Goal: Ask a question

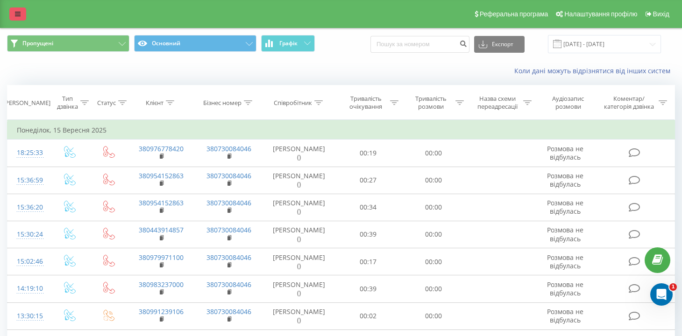
click at [15, 21] on link at bounding box center [17, 13] width 17 height 13
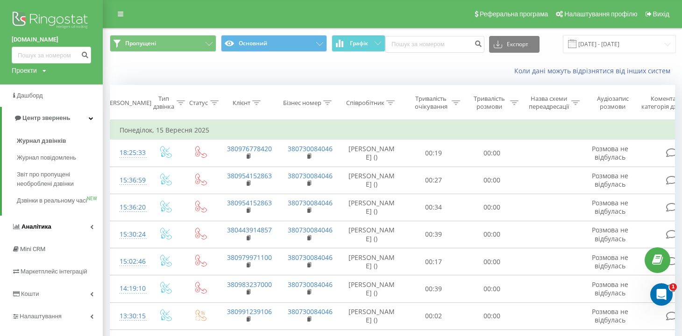
click at [43, 230] on span "Аналiтика" at bounding box center [36, 226] width 30 height 7
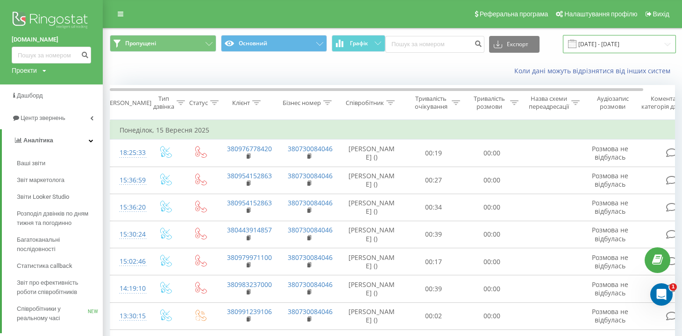
click at [636, 47] on input "[DATE] - [DATE]" at bounding box center [619, 44] width 113 height 18
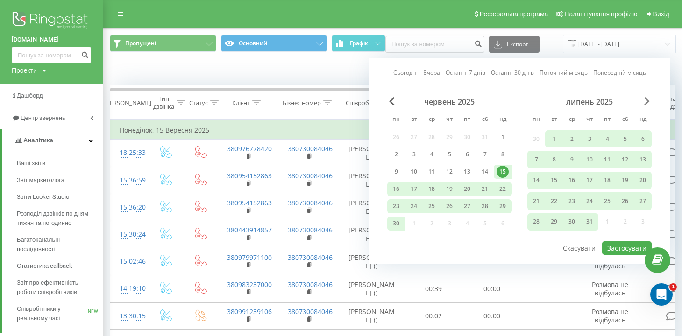
click at [648, 100] on span "Next Month" at bounding box center [647, 101] width 6 height 8
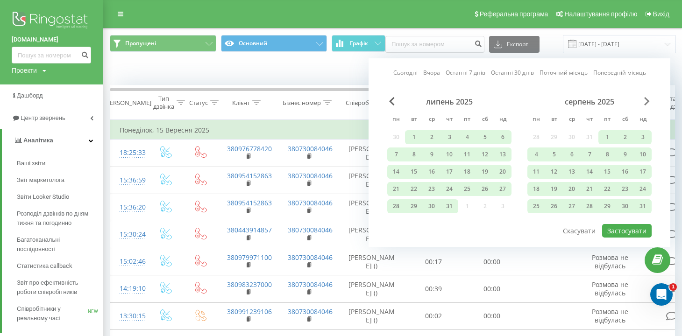
click at [648, 100] on span "Next Month" at bounding box center [647, 101] width 6 height 8
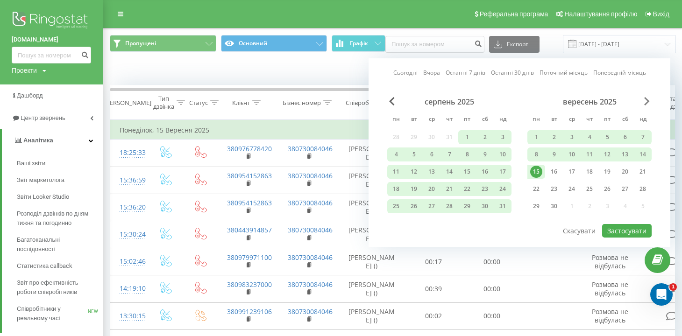
click at [648, 100] on span "Next Month" at bounding box center [647, 101] width 6 height 8
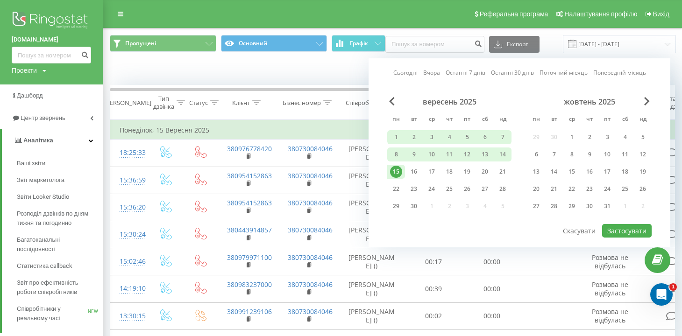
click at [396, 172] on div "15" at bounding box center [396, 172] width 12 height 12
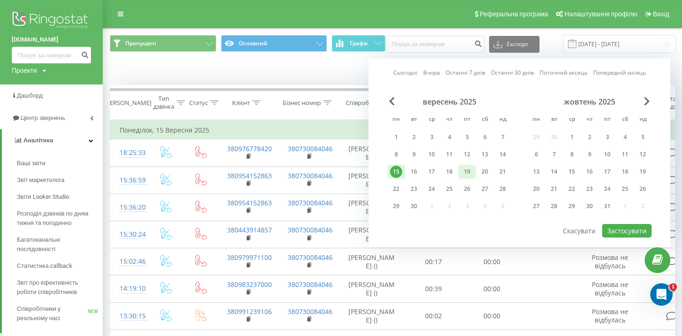
click at [470, 172] on div "19" at bounding box center [467, 172] width 12 height 12
click at [613, 230] on button "Застосувати" at bounding box center [627, 231] width 50 height 14
type input "[DATE] - [DATE]"
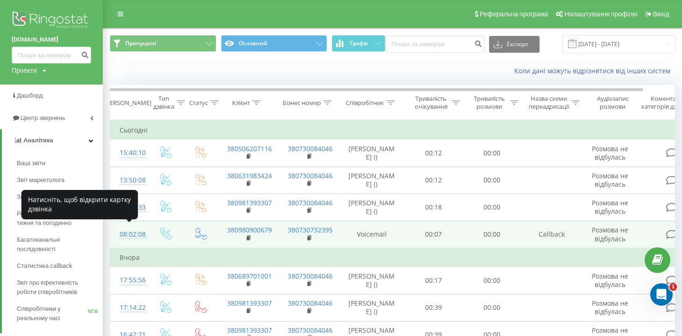
click at [136, 230] on div "08:02:08" at bounding box center [129, 235] width 19 height 18
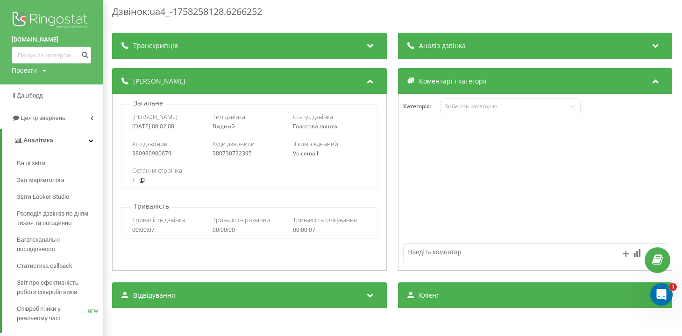
click at [489, 51] on div "Аналіз дзвінка" at bounding box center [535, 46] width 275 height 26
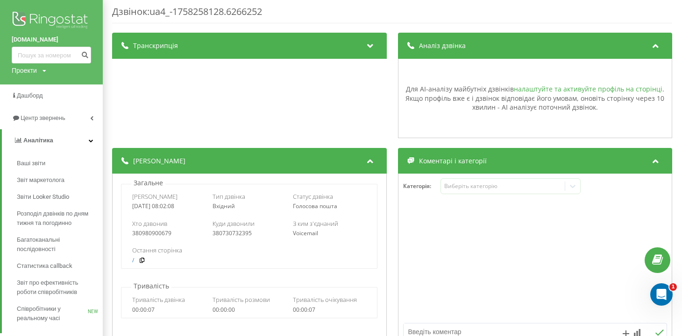
click at [552, 88] on link "налаштуйте та активуйте профіль на сторінці" at bounding box center [588, 89] width 149 height 9
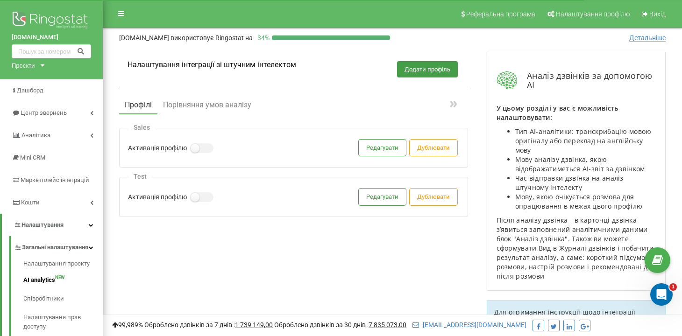
click at [44, 283] on link "AI analytics NEW" at bounding box center [62, 280] width 79 height 19
click at [204, 104] on button "Порівняння умов аналізу" at bounding box center [206, 105] width 99 height 17
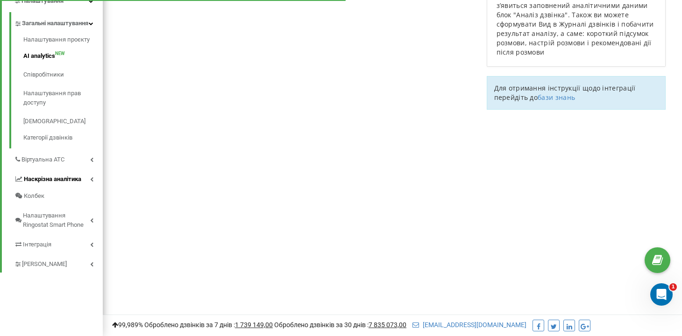
scroll to position [224, 0]
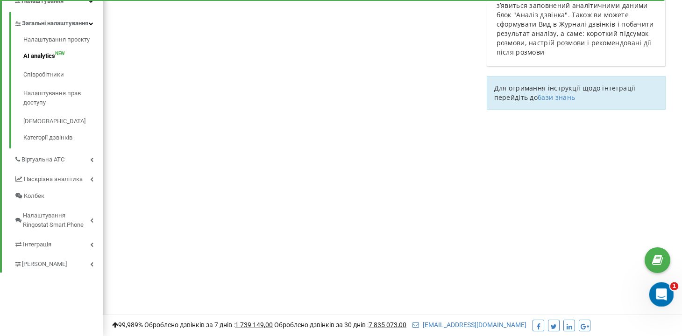
click at [657, 296] on icon "Відкрити програму для спілкування Intercom" at bounding box center [659, 293] width 15 height 15
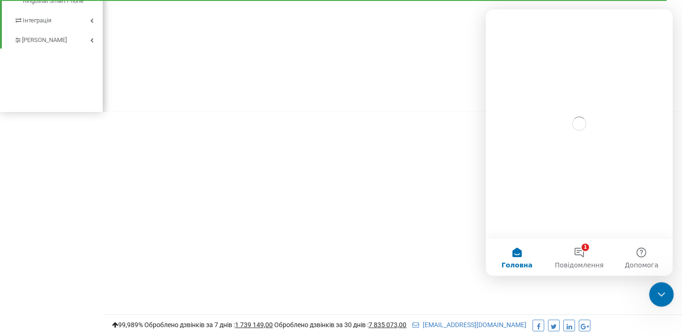
scroll to position [0, 0]
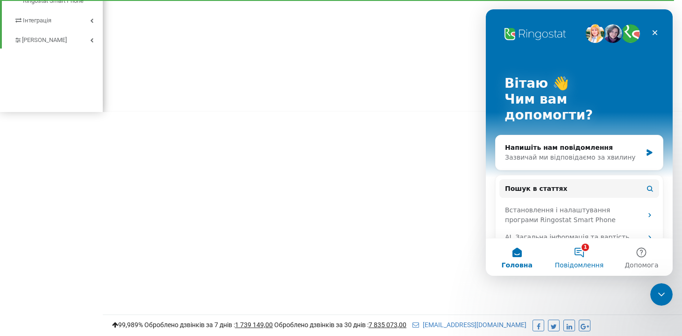
click at [580, 251] on button "1 Повідомлення" at bounding box center [579, 257] width 62 height 37
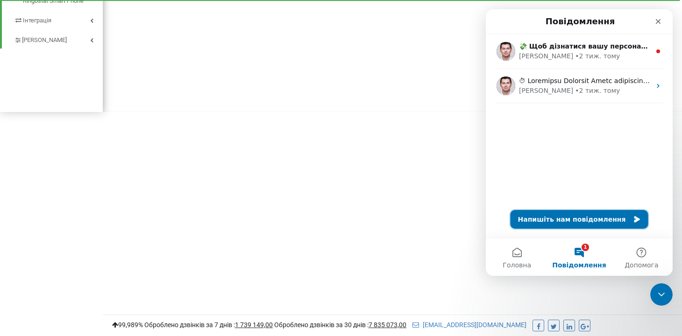
click at [577, 217] on button "Напишіть нам повідомлення" at bounding box center [579, 219] width 138 height 19
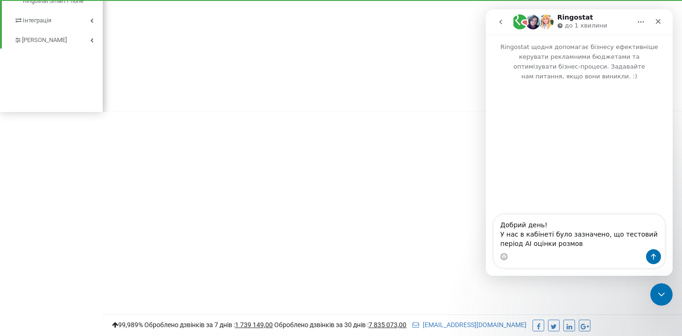
click at [523, 247] on textarea "Добрий день! У нас в кабінеті було зазначено, що тестовий період АІ оцінки розм…" at bounding box center [579, 232] width 171 height 35
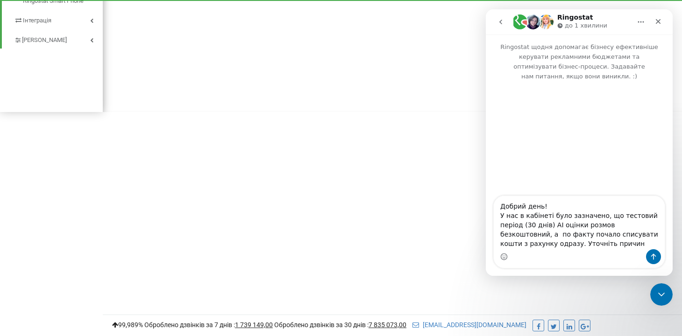
type textarea "Добрий день! У нас в кабінеті було зазначено, що тестовий період (30 днів) АІ о…"
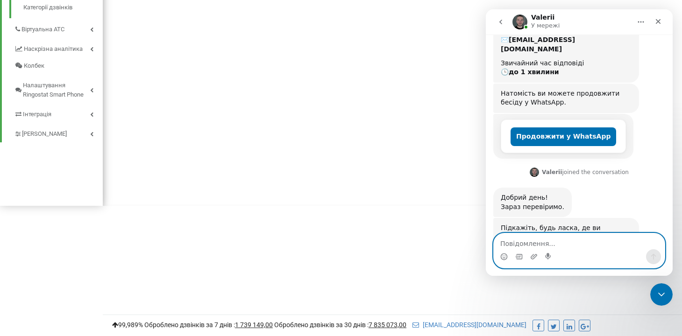
scroll to position [192, 0]
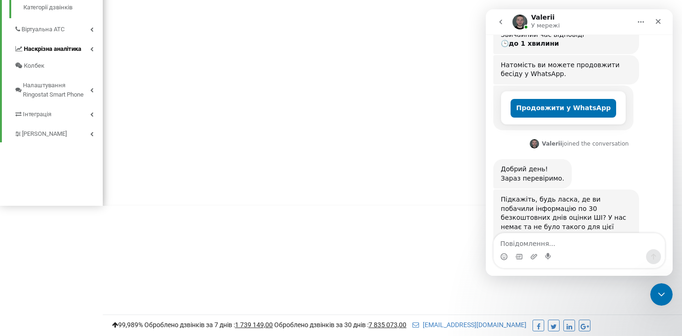
click at [97, 52] on link "Наскрізна аналітика" at bounding box center [58, 48] width 89 height 20
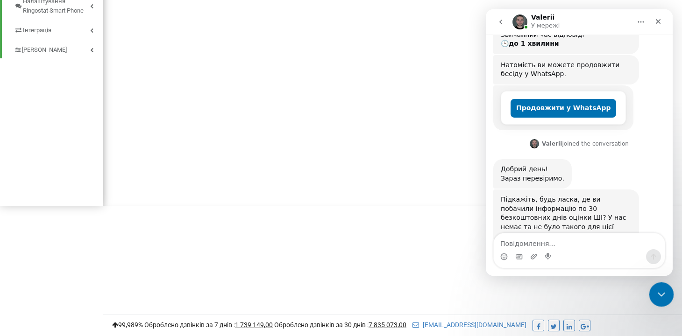
click at [660, 297] on icon "Закрити програму для спілкування Intercom" at bounding box center [659, 293] width 11 height 11
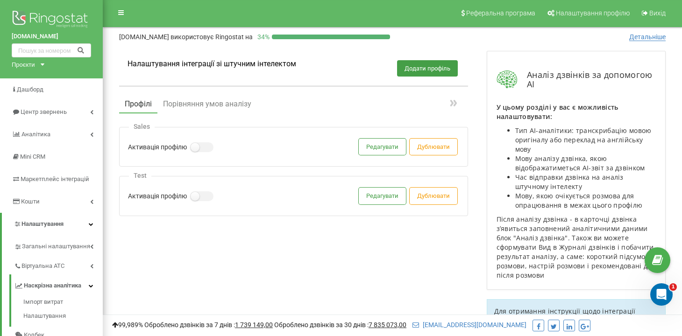
scroll to position [0, 0]
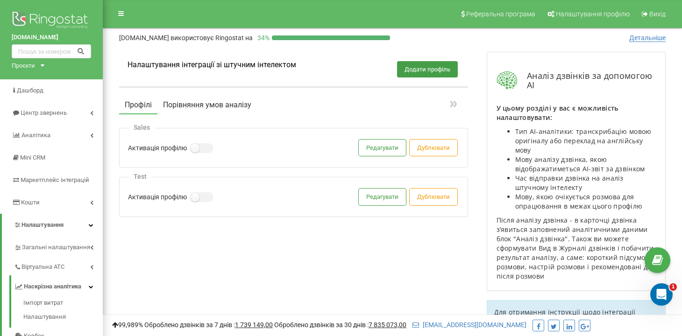
click at [202, 105] on button "Порівняння умов аналізу" at bounding box center [206, 105] width 99 height 17
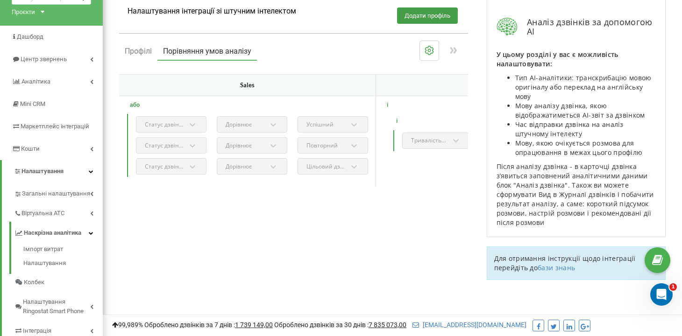
scroll to position [55, 0]
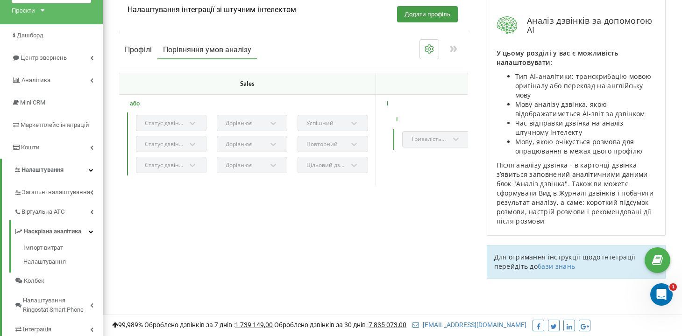
click at [144, 52] on button "Профілі" at bounding box center [138, 50] width 38 height 17
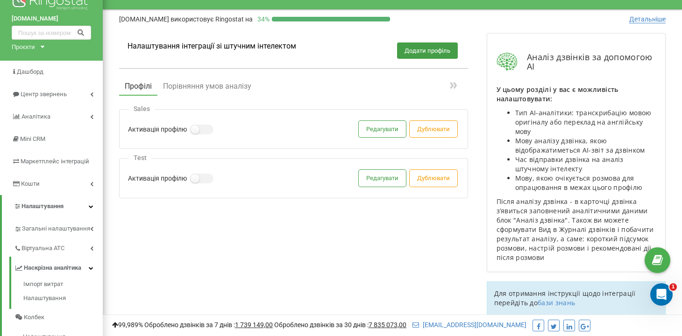
scroll to position [18, 0]
click at [636, 18] on span "Детальніше" at bounding box center [647, 20] width 36 height 8
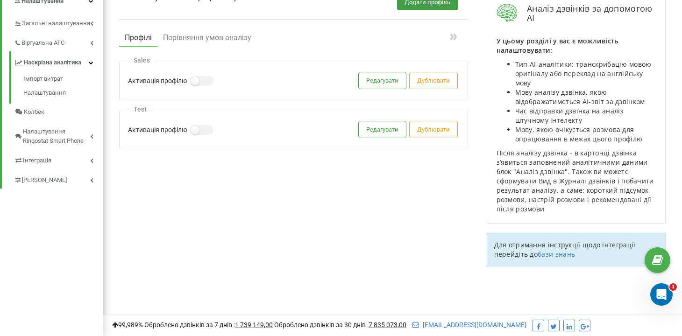
scroll to position [224, 0]
click at [571, 250] on link "бази знань" at bounding box center [555, 254] width 37 height 9
